Goal: Task Accomplishment & Management: Manage account settings

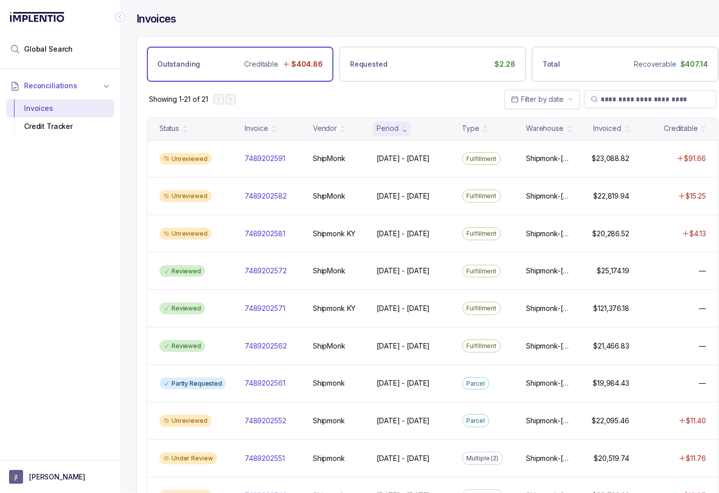
click at [120, 20] on icon "Collapse Icon" at bounding box center [120, 17] width 10 height 10
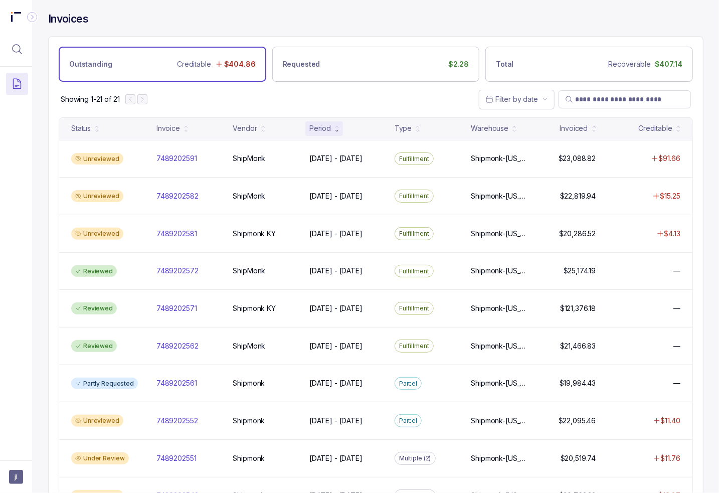
click at [281, 30] on div "Invoices" at bounding box center [375, 24] width 655 height 24
click at [610, 101] on input "search" at bounding box center [629, 99] width 109 height 10
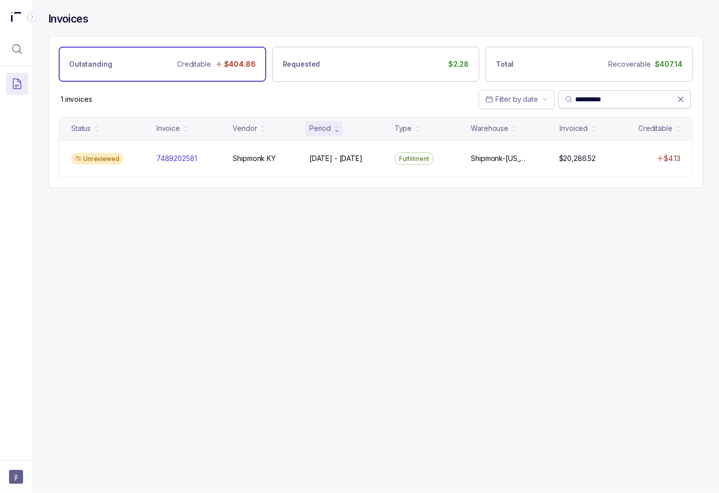
click at [600, 99] on input "**********" at bounding box center [626, 99] width 102 height 10
type input "**********"
click at [325, 234] on div "**********" at bounding box center [371, 246] width 679 height 493
click at [685, 101] on span "**********" at bounding box center [624, 99] width 132 height 18
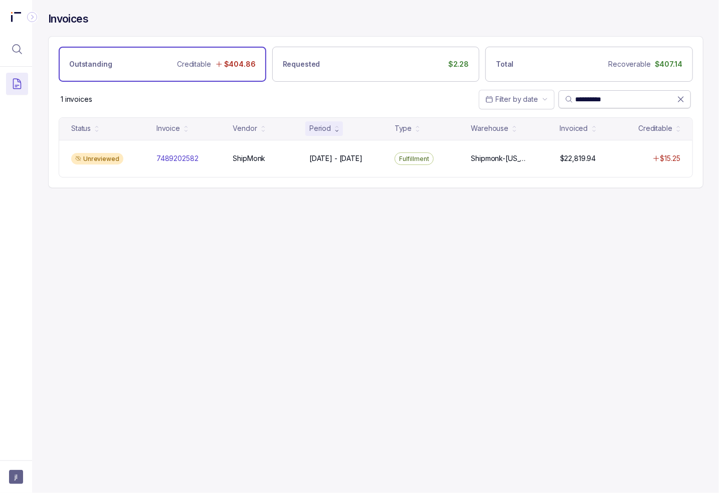
click at [681, 99] on icon at bounding box center [680, 99] width 5 height 5
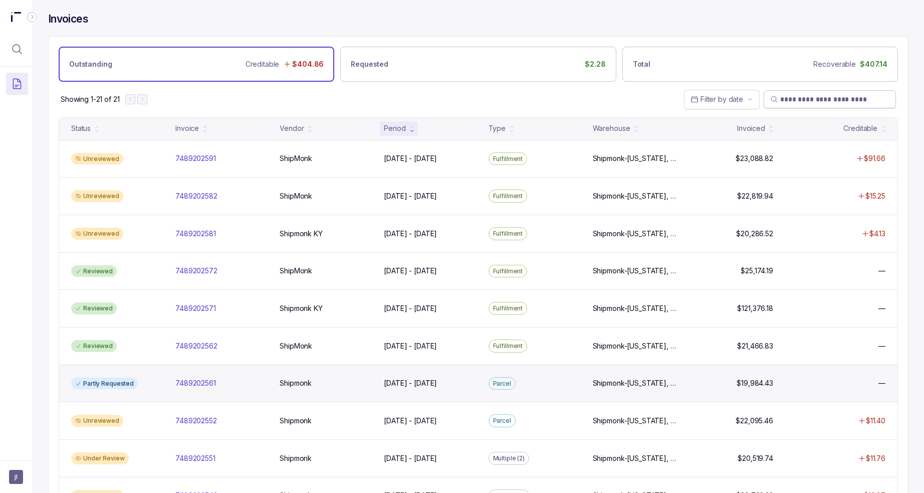
click at [168, 385] on div "Partly Requested 7489202561 7489202561 Shipmonk Shipmonk Jun 1 - Jun 14, 2025 J…" at bounding box center [478, 383] width 839 height 38
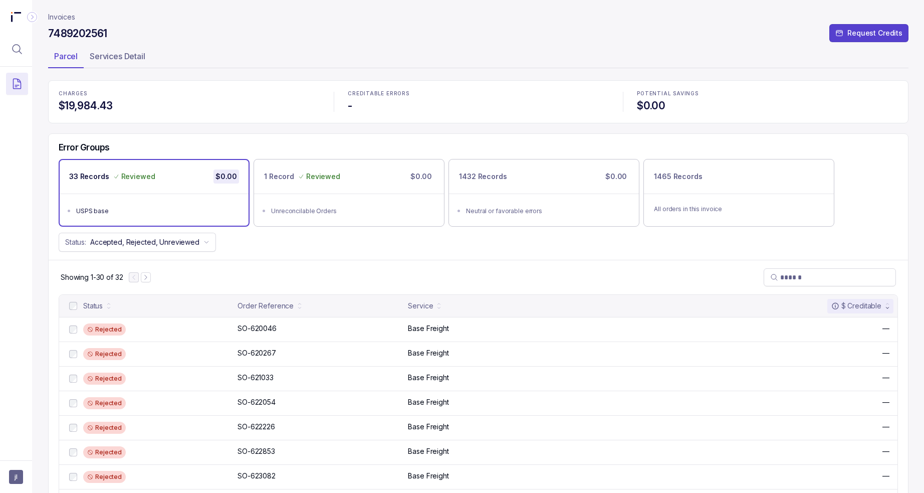
click at [93, 33] on h4 "7489202561" at bounding box center [77, 34] width 59 height 14
copy h4 "7489202561"
click at [331, 253] on div "Error Groups 33 Records Reviewed $0.00 USPS base 1 Record Reviewed $0.00 Unreco…" at bounding box center [479, 197] width 860 height 126
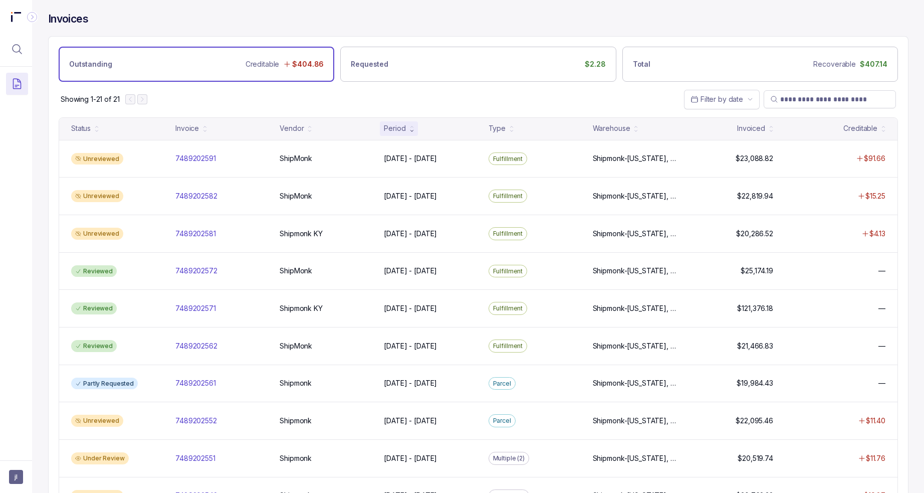
drag, startPoint x: 131, startPoint y: 26, endPoint x: 151, endPoint y: 33, distance: 21.2
click at [131, 26] on div "Invoices" at bounding box center [478, 24] width 861 height 24
click at [496, 95] on div "Showing 1-21 of 21 Filter by date" at bounding box center [479, 99] width 860 height 35
drag, startPoint x: 48, startPoint y: 232, endPoint x: 56, endPoint y: 234, distance: 8.4
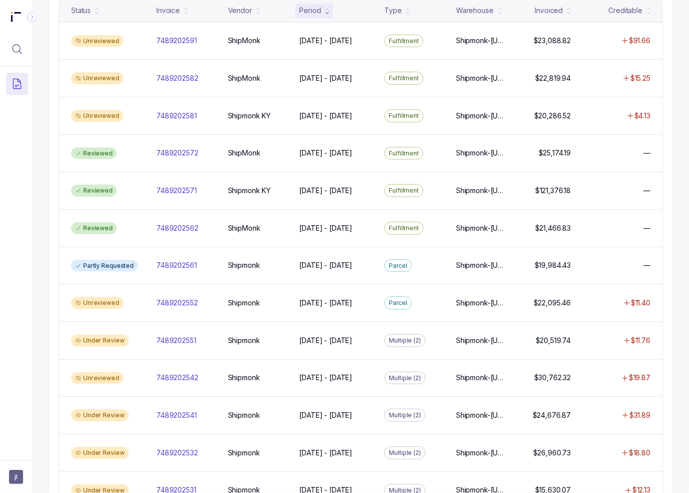
scroll to position [98, 0]
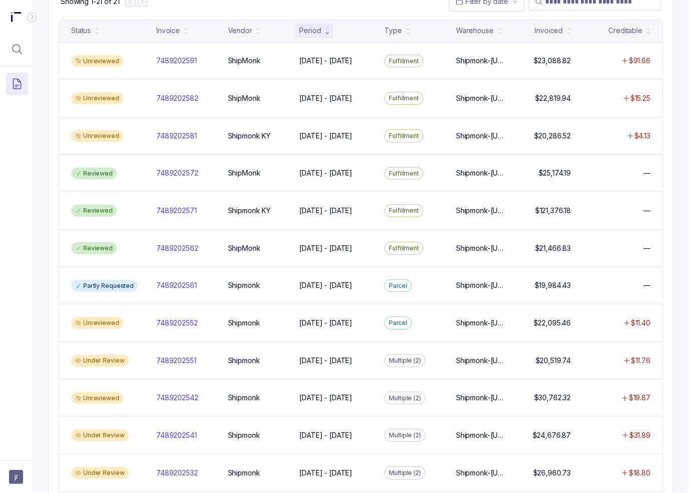
click at [29, 243] on div at bounding box center [16, 261] width 32 height 388
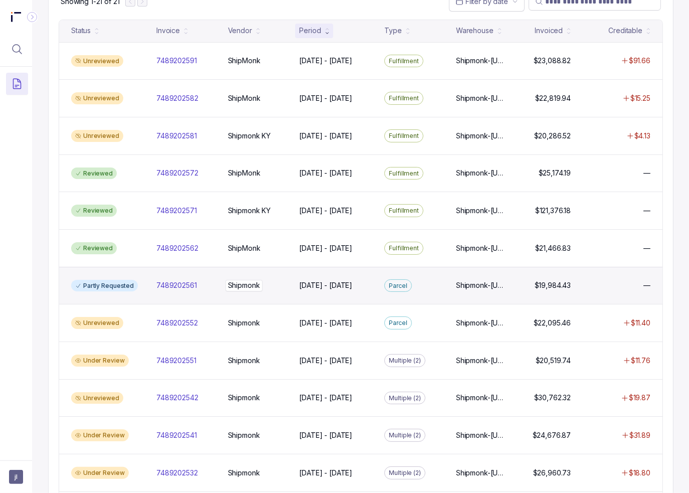
click at [228, 285] on div "Shipmonk Shipmonk" at bounding box center [244, 285] width 32 height 10
click at [268, 284] on div "Shipmonk Shipmonk" at bounding box center [258, 285] width 60 height 10
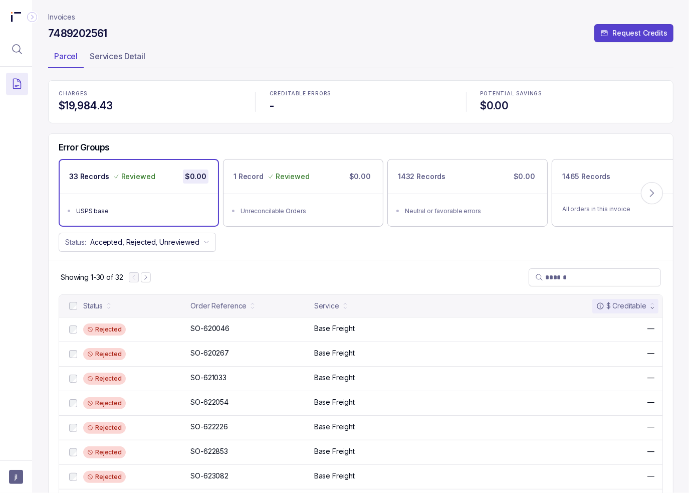
click at [398, 260] on div "Showing 1-30 of 32" at bounding box center [361, 277] width 625 height 35
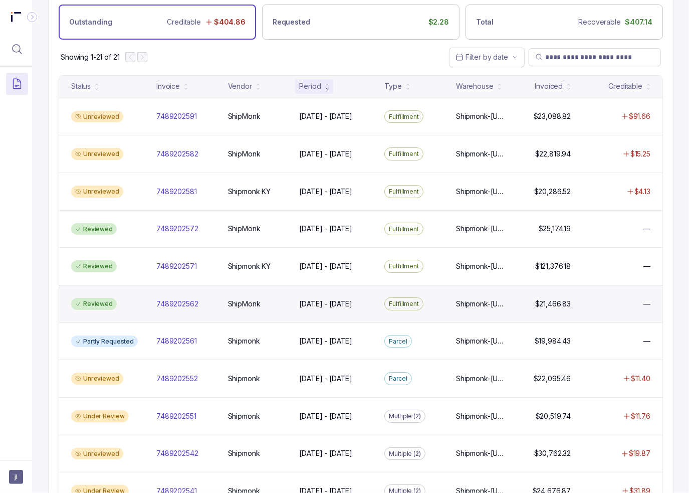
scroll to position [100, 0]
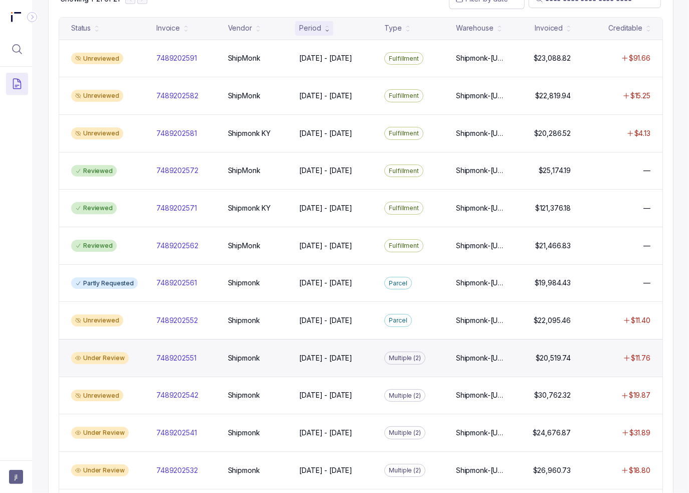
click at [398, 353] on p "Multiple (2)" at bounding box center [405, 358] width 32 height 10
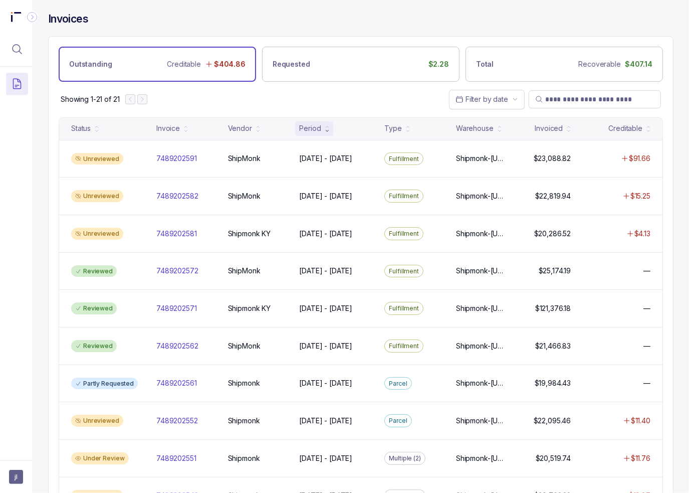
click at [409, 96] on div "Showing 1-21 of 21 Filter by date" at bounding box center [361, 99] width 625 height 35
click at [315, 94] on div "Showing 1-21 of 21 Filter by date" at bounding box center [361, 99] width 625 height 35
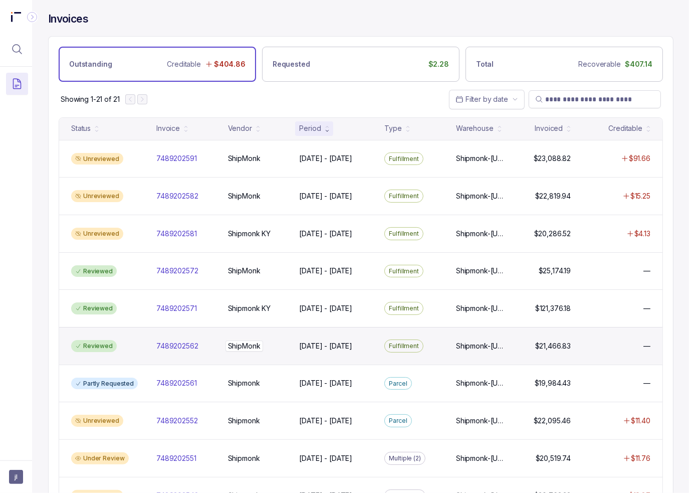
click at [239, 344] on div "ShipMonk ShipMonk" at bounding box center [244, 346] width 33 height 10
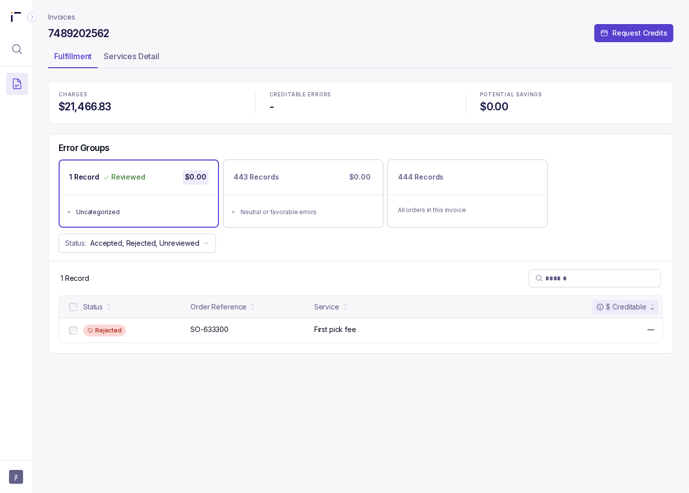
click at [477, 132] on div "CHARGES $21,466.83 CREDITABLE ERRORS - POTENTIAL SAVINGS $0.00 Error Groups 1 R…" at bounding box center [361, 217] width 626 height 272
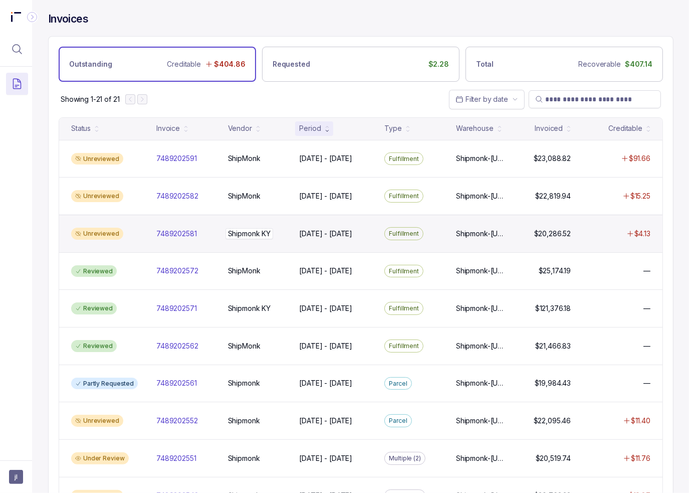
click at [267, 233] on p "Shipmonk KY" at bounding box center [250, 233] width 48 height 11
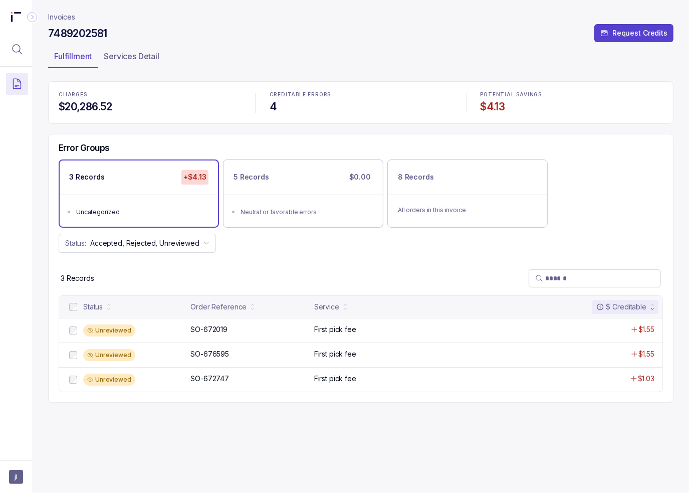
drag, startPoint x: 511, startPoint y: 154, endPoint x: 503, endPoint y: 153, distance: 8.1
click at [511, 154] on div "Error Groups" at bounding box center [361, 150] width 625 height 17
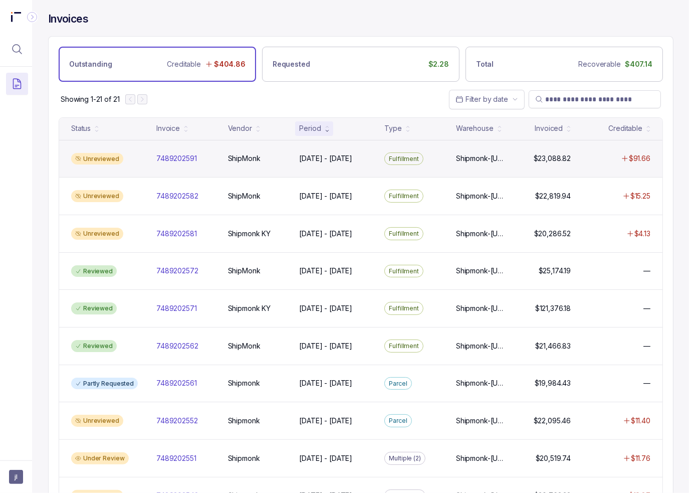
drag, startPoint x: 359, startPoint y: 103, endPoint x: 391, endPoint y: 150, distance: 57.4
click at [359, 103] on div "Showing 1-21 of 21 Filter by date" at bounding box center [361, 99] width 625 height 35
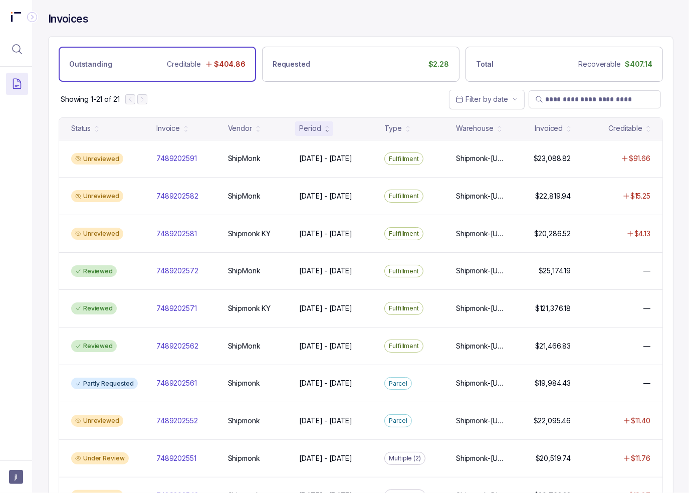
click at [374, 94] on div "Showing 1-21 of 21 Filter by date" at bounding box center [361, 99] width 625 height 35
click at [349, 98] on div "Showing 1-21 of 21 Filter by date" at bounding box center [361, 99] width 625 height 35
click at [315, 103] on div "Showing 1-21 of 21 Filter by date" at bounding box center [361, 99] width 625 height 35
click at [304, 24] on div "Invoices" at bounding box center [361, 24] width 626 height 24
click at [302, 38] on div "Outstanding Creditable $404.86 Requested $2.28 Total Recoverable $407.14" at bounding box center [361, 59] width 625 height 45
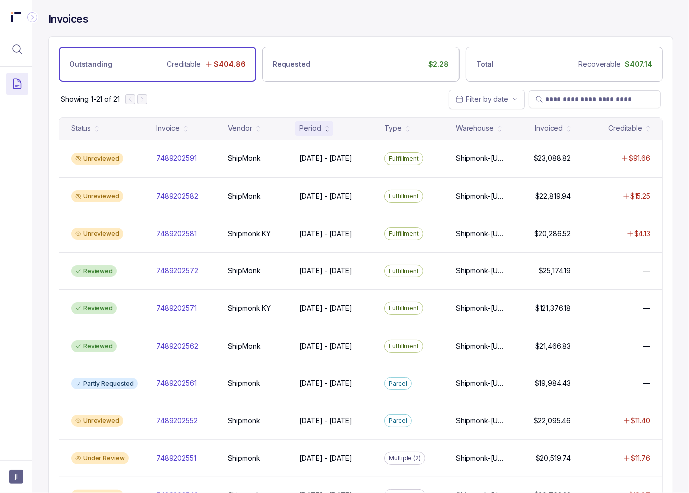
click at [249, 27] on div "Invoices" at bounding box center [361, 24] width 626 height 24
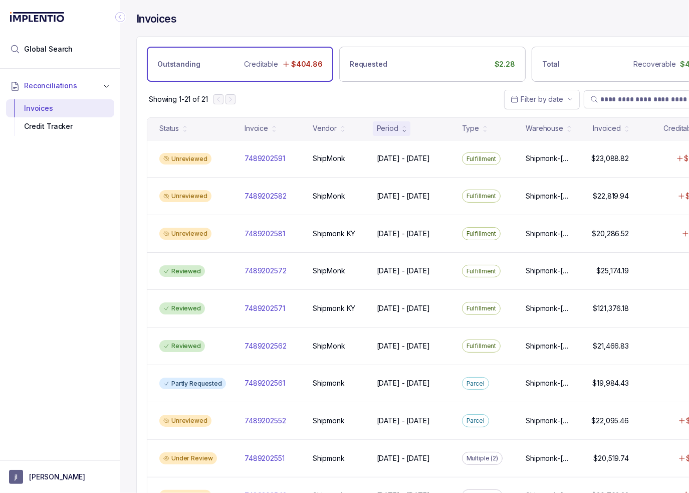
drag, startPoint x: 269, startPoint y: 21, endPoint x: 273, endPoint y: 14, distance: 8.1
click at [272, 15] on div "Invoices" at bounding box center [432, 24] width 593 height 24
click at [75, 212] on div "Reconciliations Invoices Credit Tracker" at bounding box center [60, 262] width 120 height 386
click at [52, 482] on p "[PERSON_NAME]" at bounding box center [57, 477] width 56 height 10
click at [46, 453] on p "Logout" at bounding box center [66, 455] width 83 height 10
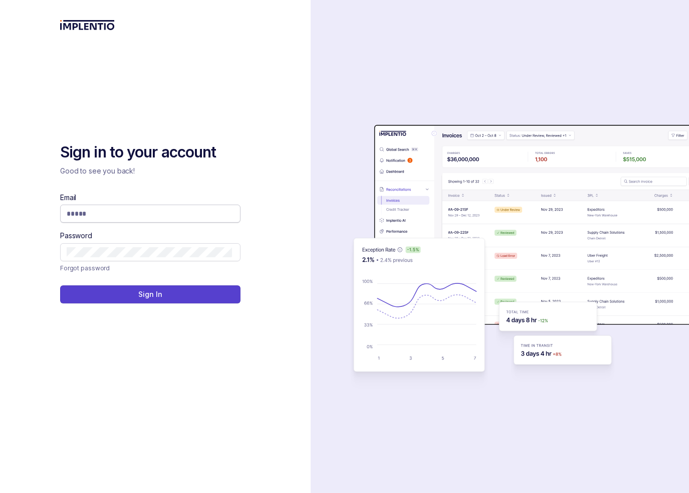
click at [132, 208] on span at bounding box center [150, 214] width 180 height 18
click at [130, 214] on input "Email" at bounding box center [149, 214] width 165 height 10
click at [0, 492] on com-1password-button at bounding box center [0, 493] width 0 height 0
click at [106, 211] on input "Email" at bounding box center [149, 214] width 165 height 10
type input "*"
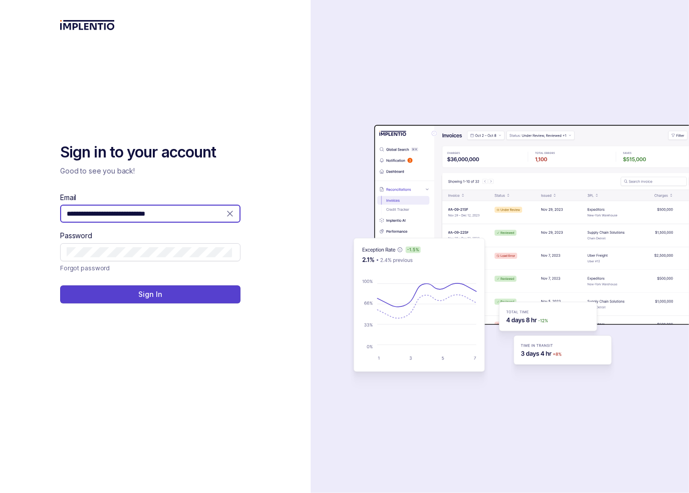
type input "**********"
